Goal: Task Accomplishment & Management: Use online tool/utility

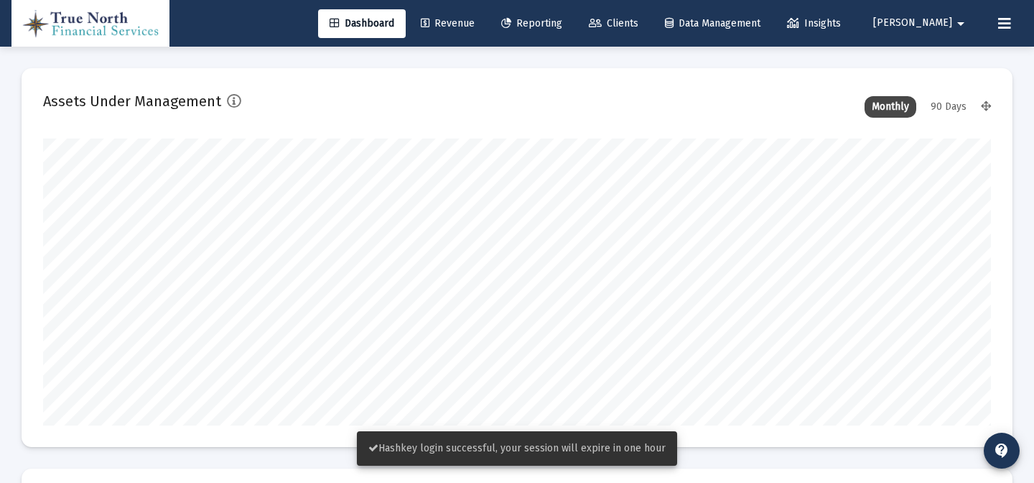
type input "[DATE]"
click at [559, 27] on span "Reporting" at bounding box center [531, 23] width 61 height 12
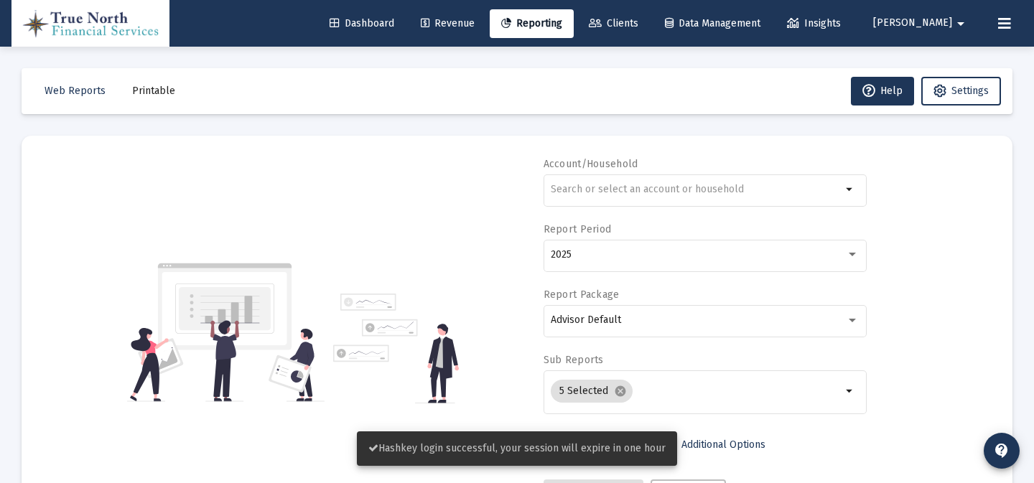
click at [156, 95] on span "Printable" at bounding box center [153, 91] width 43 height 12
